Goal: Information Seeking & Learning: Learn about a topic

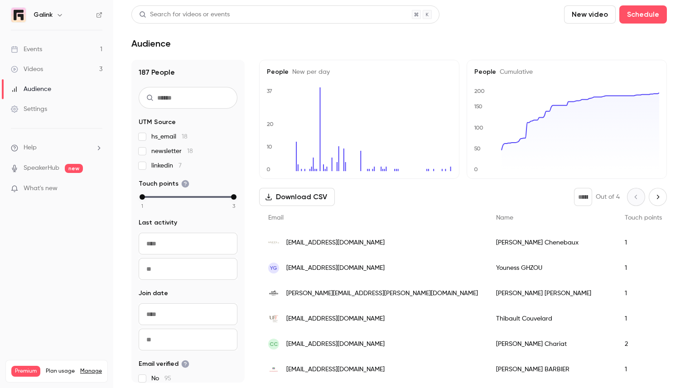
click at [66, 48] on link "Events 1" at bounding box center [56, 49] width 113 height 20
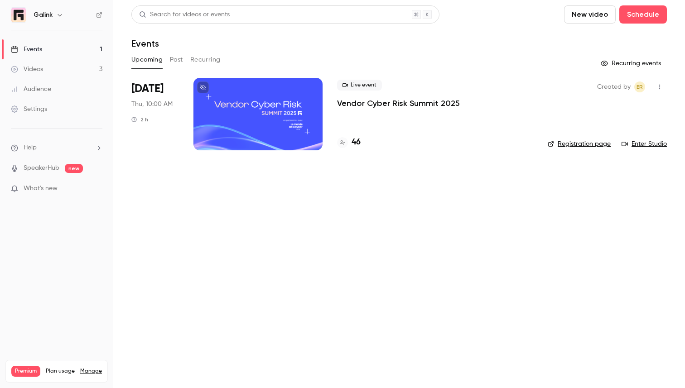
click at [362, 100] on p "Vendor Cyber Risk Summit 2025" at bounding box center [398, 103] width 123 height 11
